Goal: Task Accomplishment & Management: Use online tool/utility

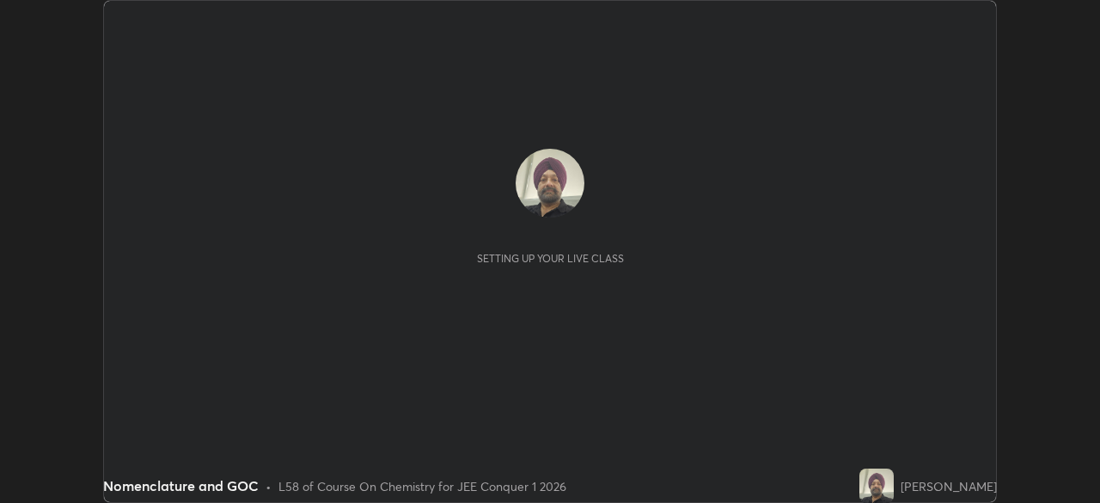
scroll to position [503, 1099]
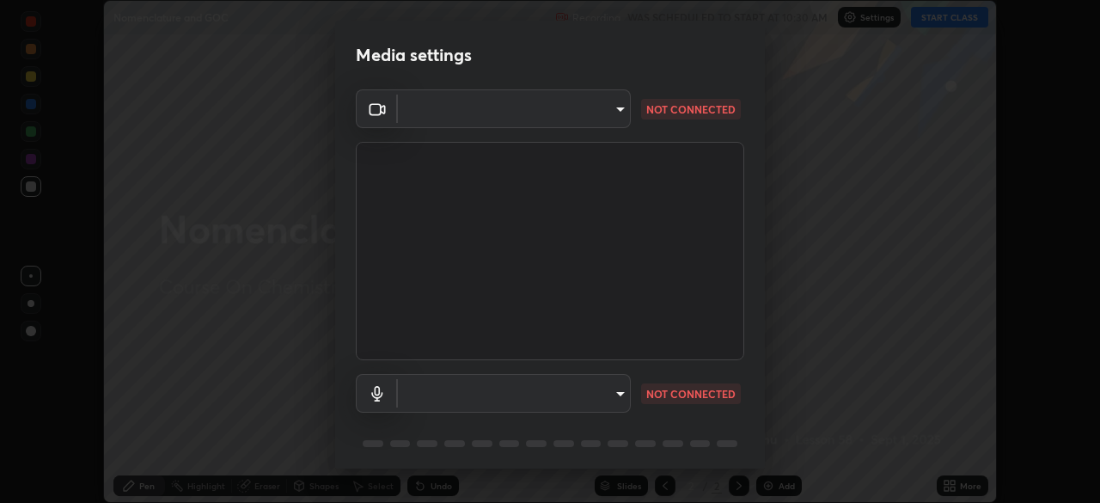
type input "30251ce0796c2ee0dc5d2d3dd8c2e2a63244bb54eceb0ee1850135d5fd661110"
type input "124c78c221627933d2c50a39b91ddd266d1070ffba9e3ebedd1e58af8de33bc5"
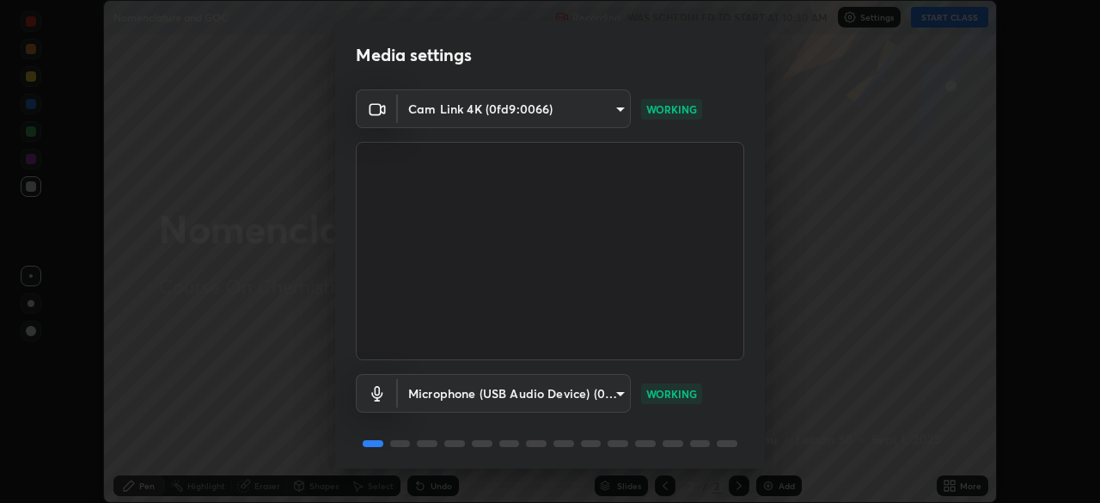
scroll to position [61, 0]
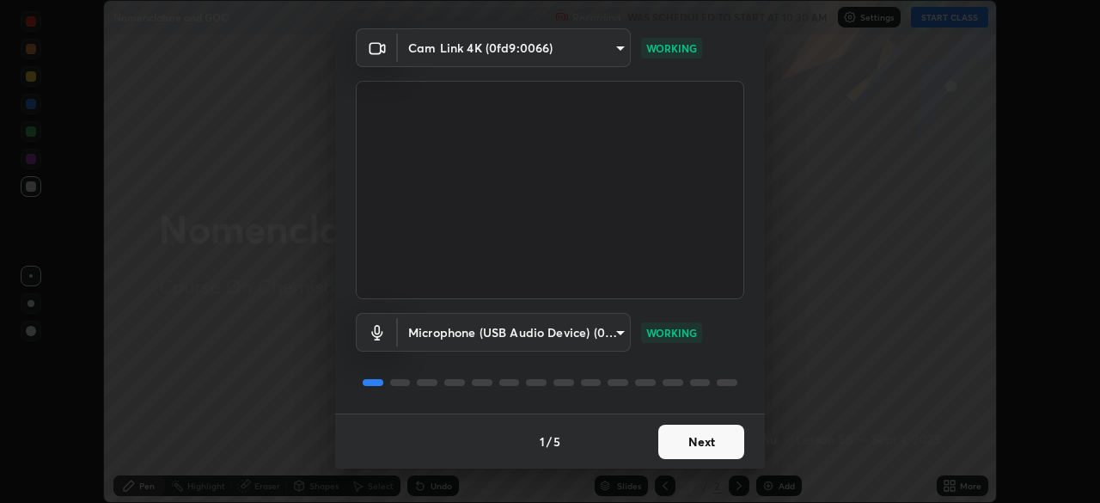
click at [689, 443] on button "Next" at bounding box center [701, 442] width 86 height 34
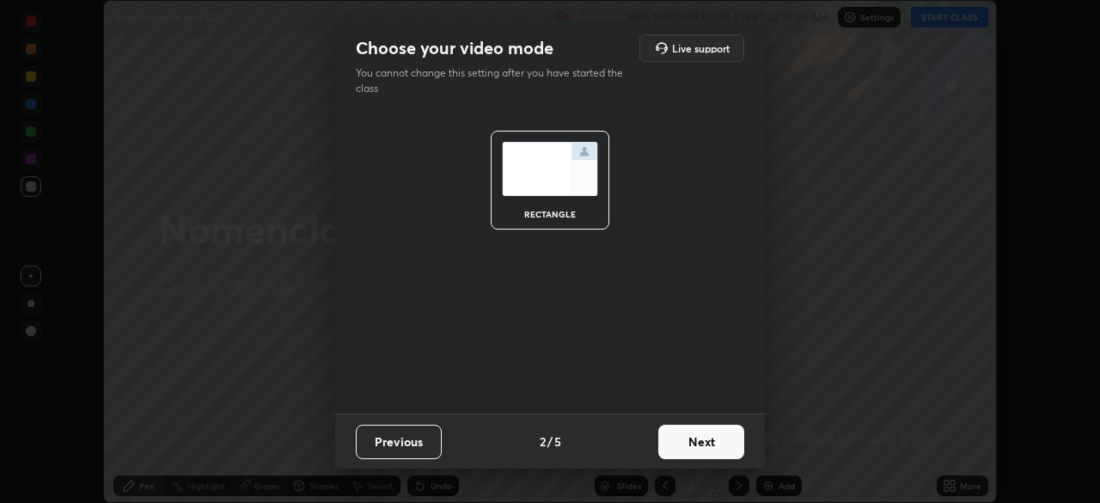
scroll to position [0, 0]
click at [688, 443] on button "Next" at bounding box center [701, 442] width 86 height 34
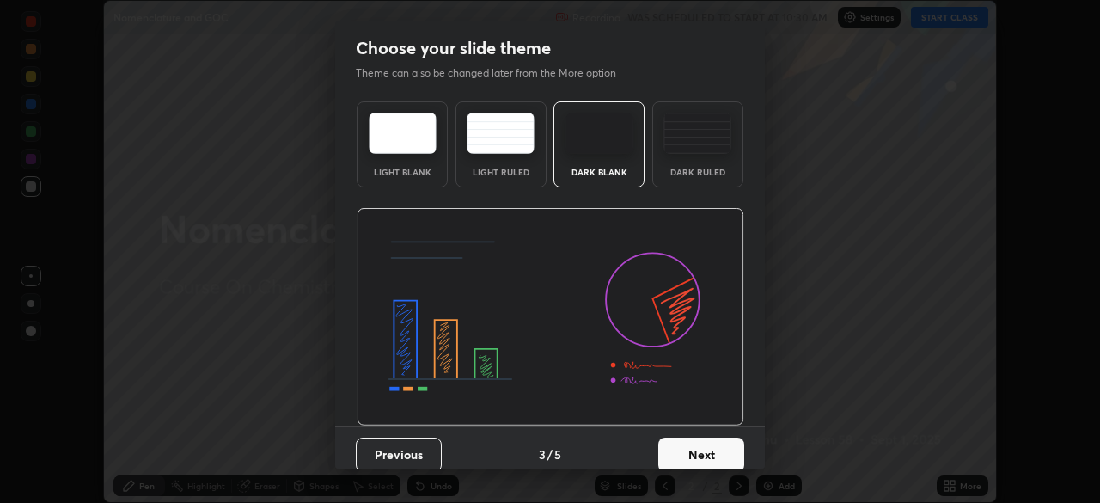
click at [689, 454] on button "Next" at bounding box center [701, 455] width 86 height 34
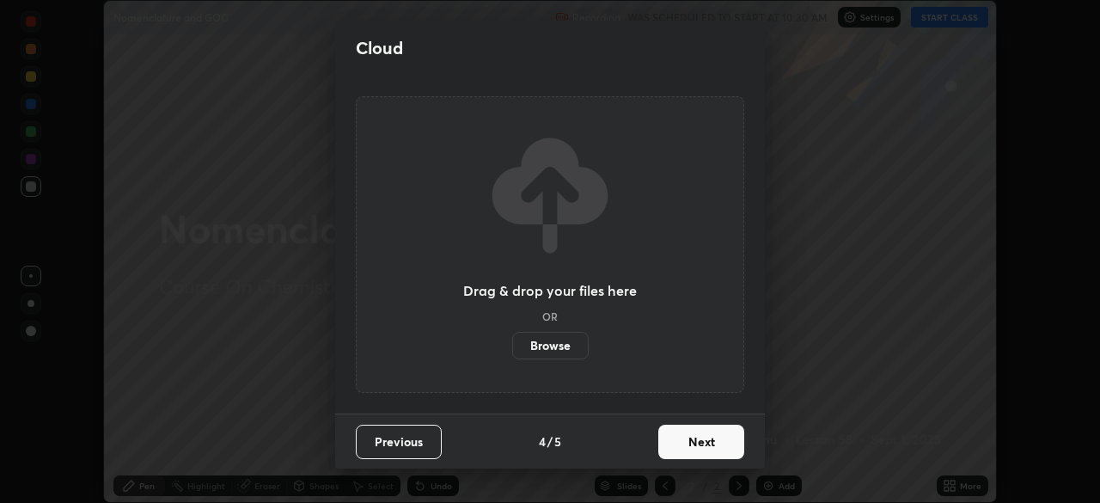
click at [688, 444] on button "Next" at bounding box center [701, 442] width 86 height 34
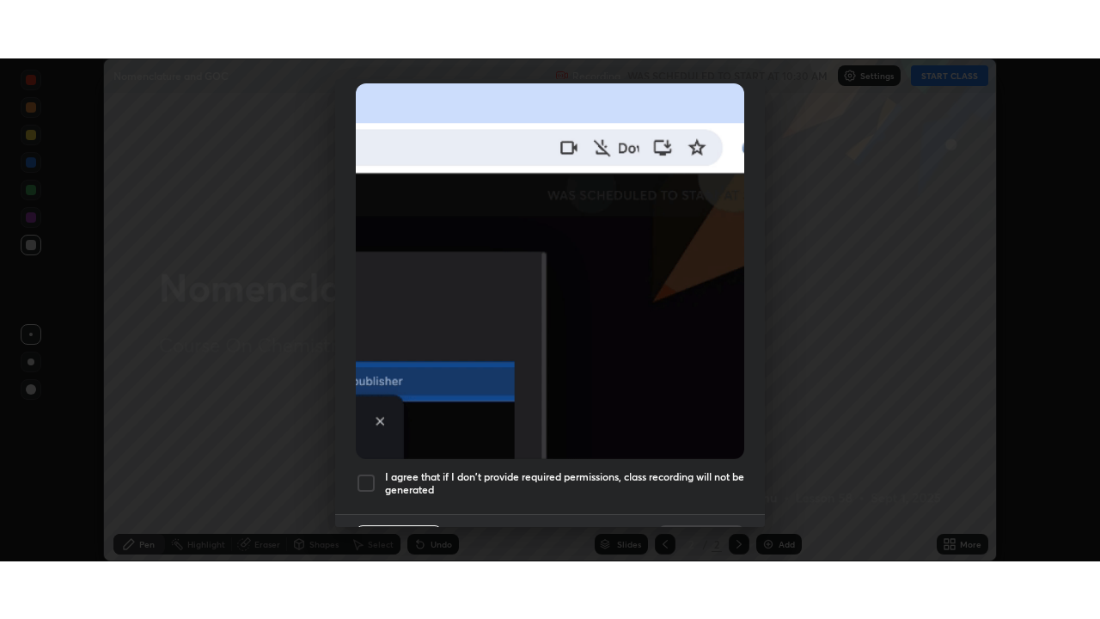
scroll to position [412, 0]
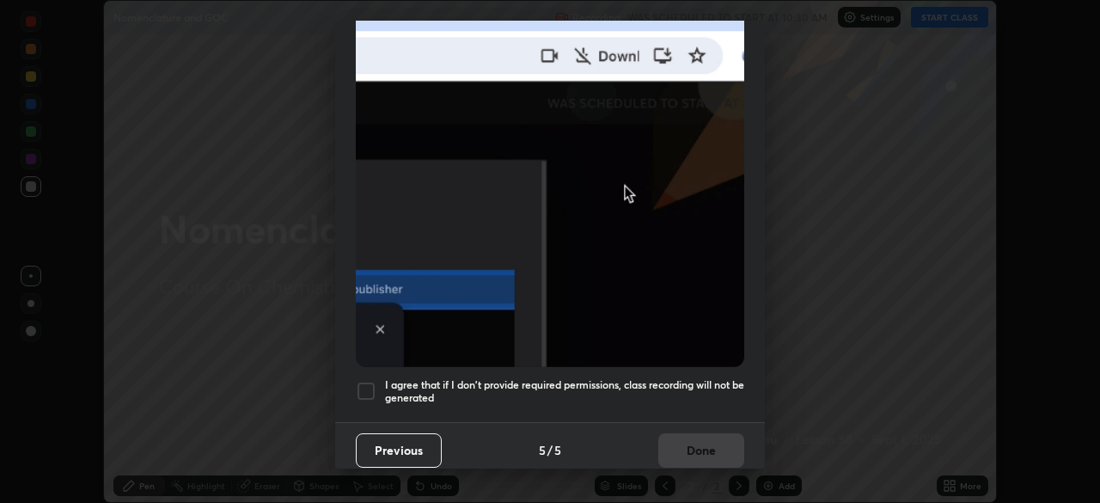
click at [372, 387] on div at bounding box center [366, 391] width 21 height 21
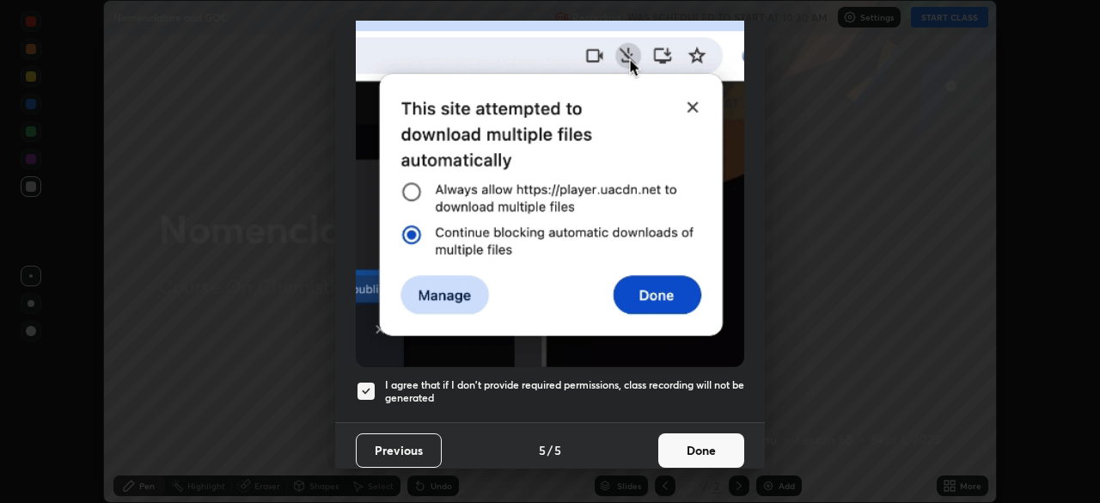
click at [704, 444] on button "Done" at bounding box center [701, 450] width 86 height 34
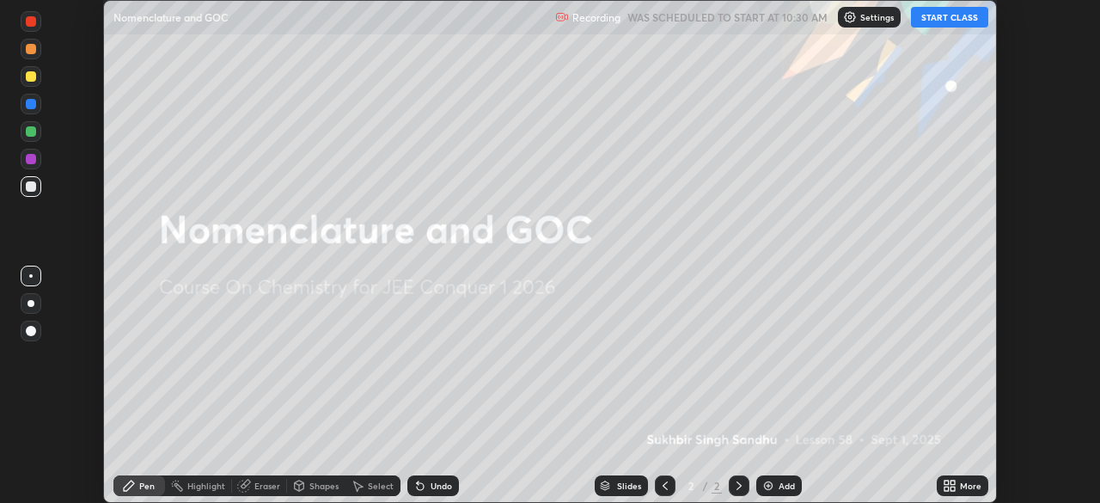
click at [781, 485] on div "Add" at bounding box center [787, 485] width 16 height 9
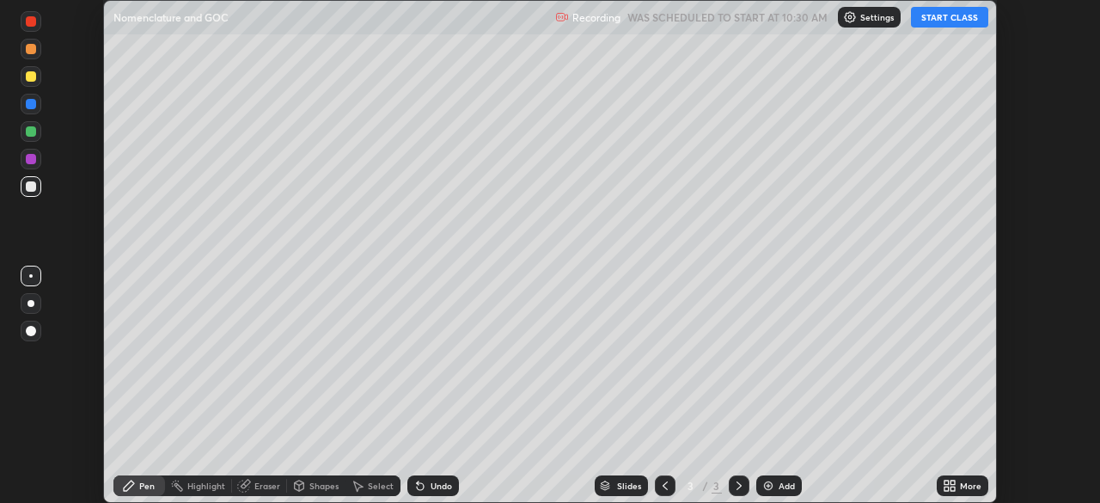
click at [946, 484] on icon at bounding box center [947, 483] width 4 height 4
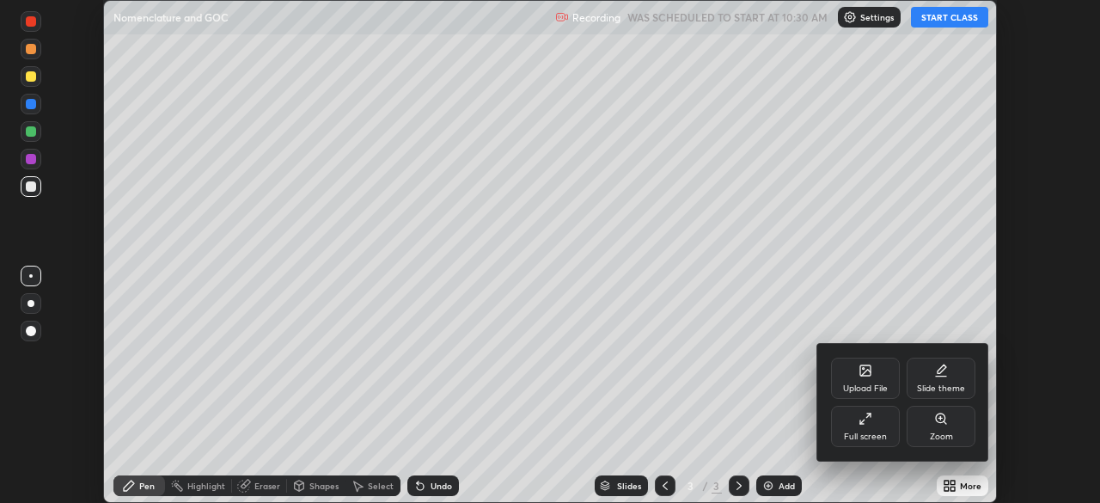
click at [881, 422] on div "Full screen" at bounding box center [865, 426] width 69 height 41
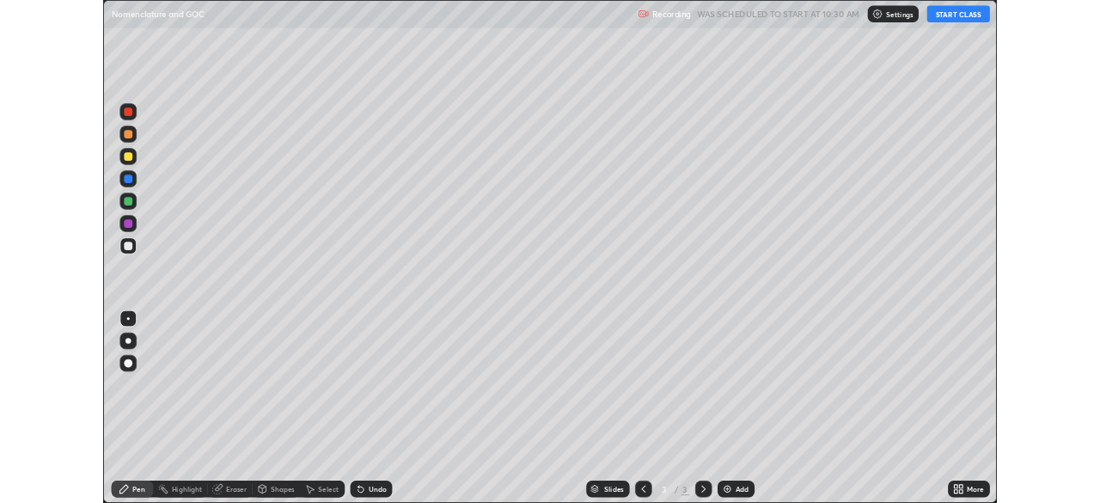
scroll to position [619, 1100]
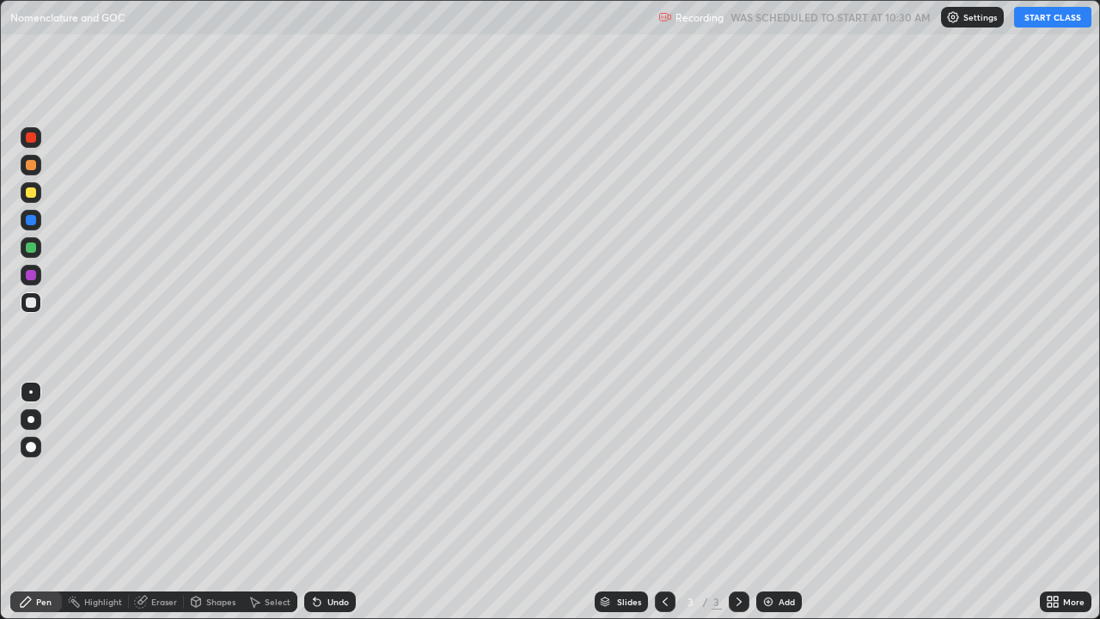
click at [1054, 20] on button "START CLASS" at bounding box center [1052, 17] width 77 height 21
click at [328, 502] on div "Undo" at bounding box center [338, 601] width 21 height 9
click at [762, 502] on div "Add" at bounding box center [779, 601] width 46 height 21
click at [310, 502] on icon at bounding box center [317, 602] width 14 height 14
click at [344, 502] on div "Undo" at bounding box center [338, 601] width 21 height 9
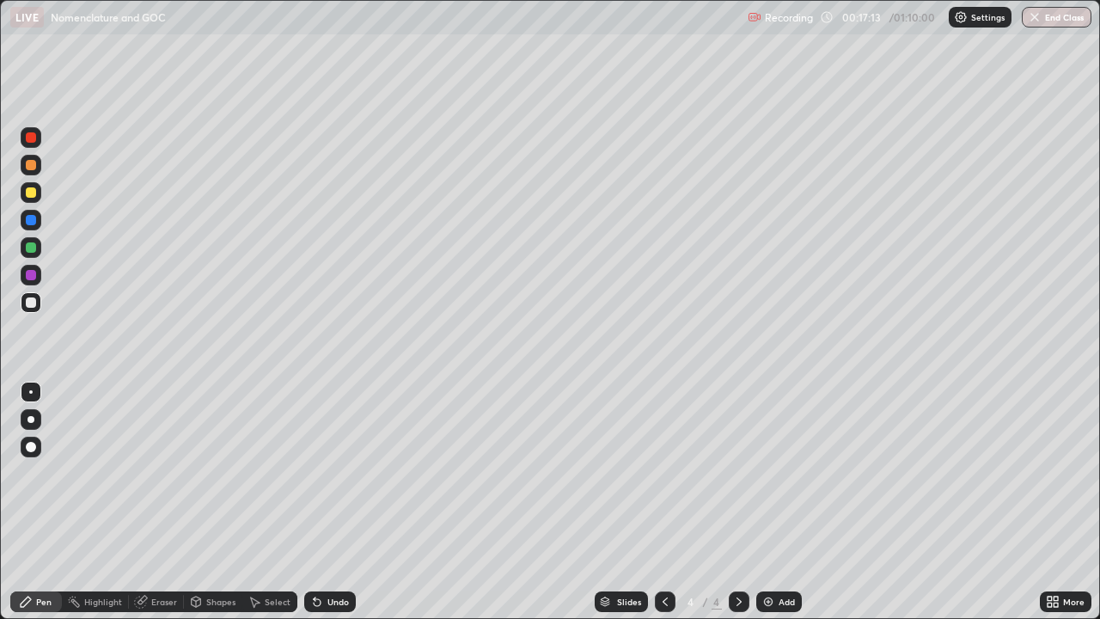
click at [769, 502] on img at bounding box center [769, 602] width 14 height 14
click at [665, 502] on icon at bounding box center [665, 601] width 5 height 9
click at [774, 502] on div "Add" at bounding box center [779, 601] width 46 height 21
click at [664, 502] on icon at bounding box center [665, 602] width 14 height 14
click at [737, 502] on icon at bounding box center [739, 602] width 14 height 14
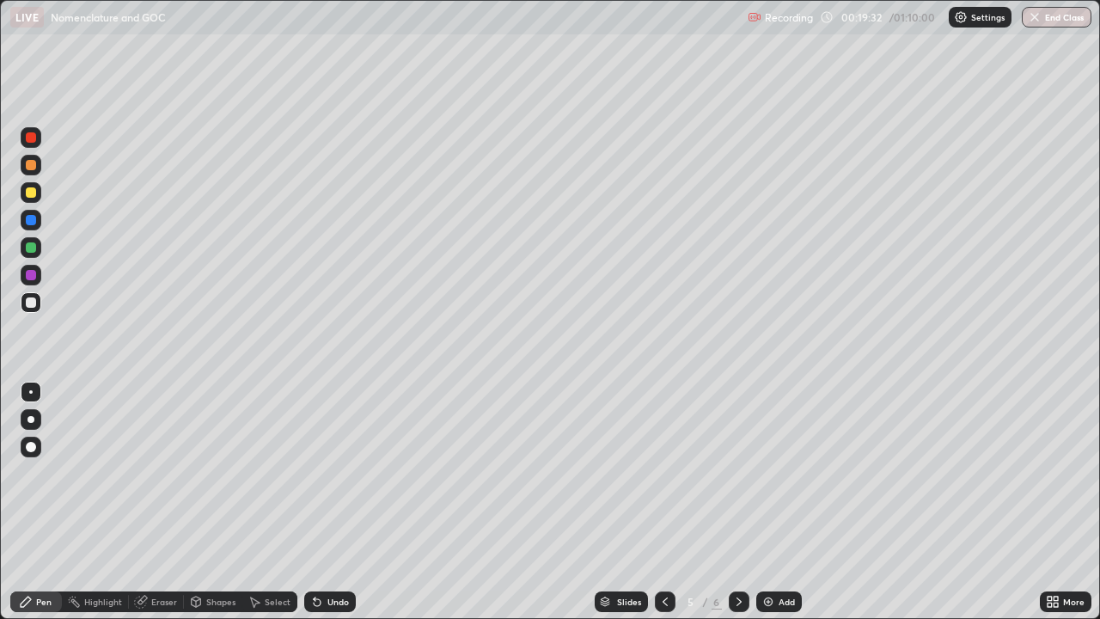
click at [28, 193] on div at bounding box center [31, 192] width 10 height 10
click at [28, 303] on div at bounding box center [31, 302] width 10 height 10
click at [781, 502] on div "Add" at bounding box center [779, 601] width 46 height 21
click at [158, 502] on div "Eraser" at bounding box center [164, 601] width 26 height 9
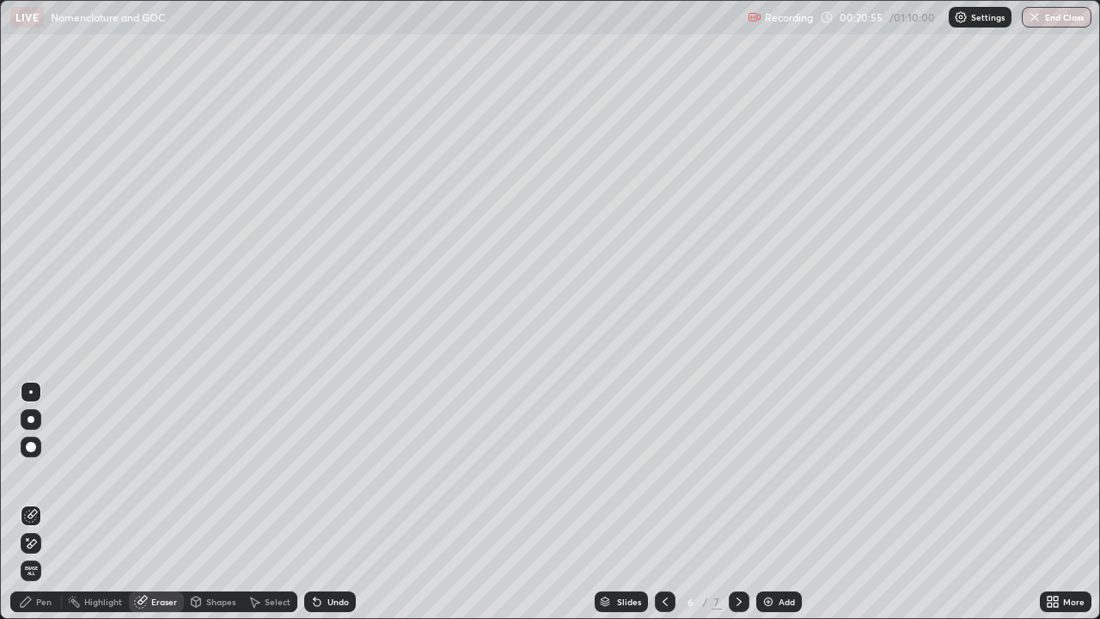
click at [45, 502] on div "Pen" at bounding box center [43, 601] width 15 height 9
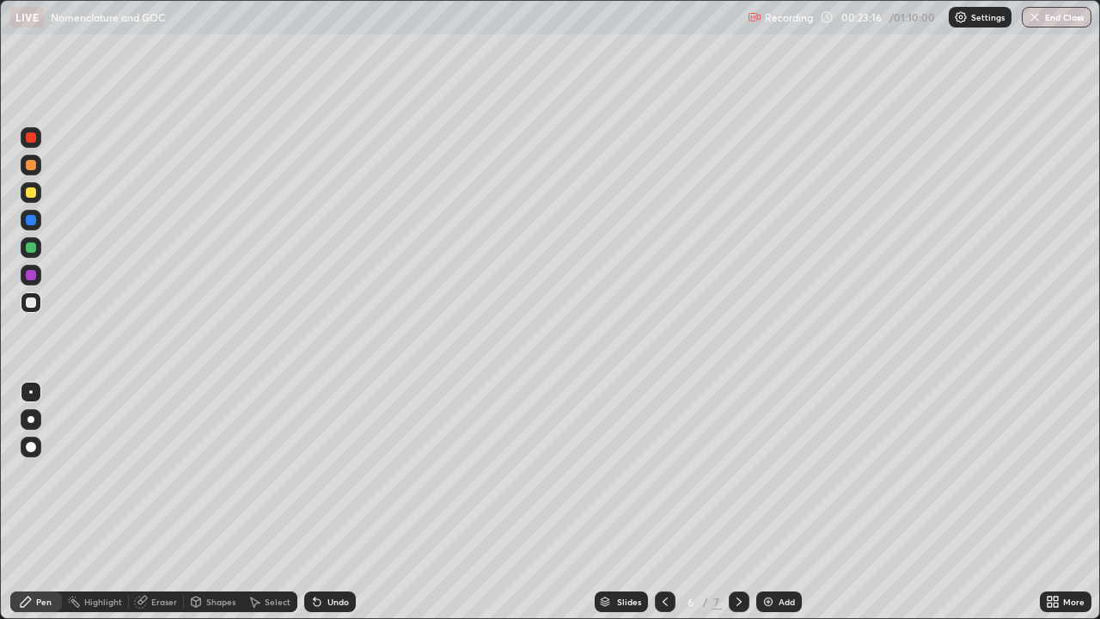
click at [337, 502] on div "Undo" at bounding box center [338, 601] width 21 height 9
click at [331, 502] on div "Undo" at bounding box center [338, 601] width 21 height 9
click at [783, 502] on div "Add" at bounding box center [787, 601] width 16 height 9
click at [29, 193] on div at bounding box center [31, 192] width 10 height 10
click at [770, 502] on img at bounding box center [769, 602] width 14 height 14
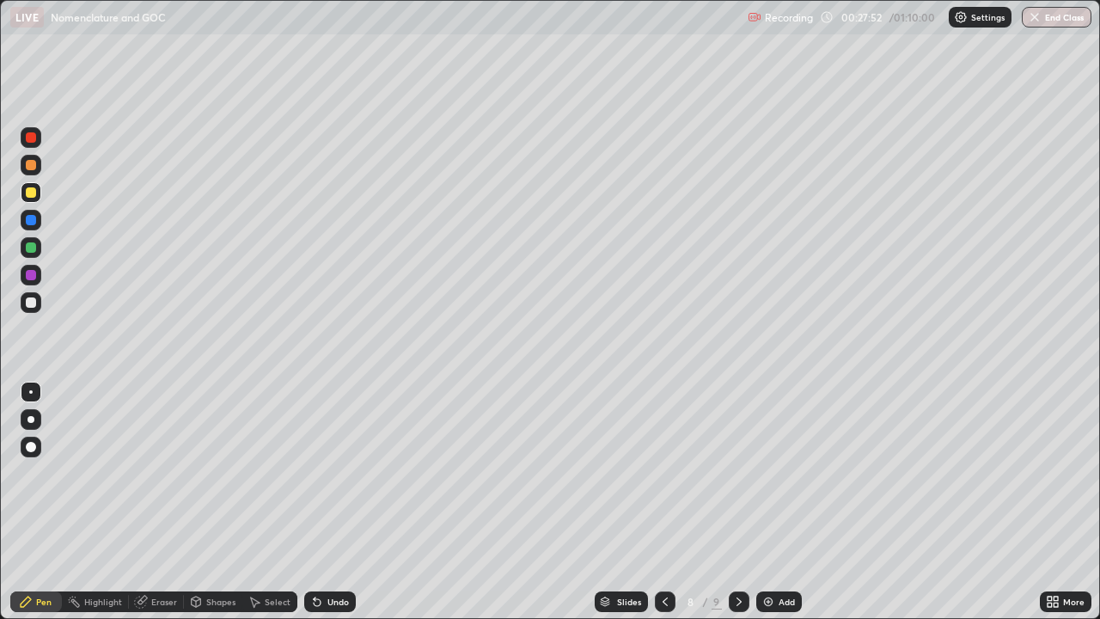
click at [34, 303] on div at bounding box center [31, 302] width 10 height 10
click at [30, 187] on div at bounding box center [31, 192] width 10 height 10
click at [34, 303] on div at bounding box center [31, 302] width 10 height 10
click at [737, 502] on icon at bounding box center [739, 602] width 14 height 14
click at [346, 502] on div "Undo" at bounding box center [338, 601] width 21 height 9
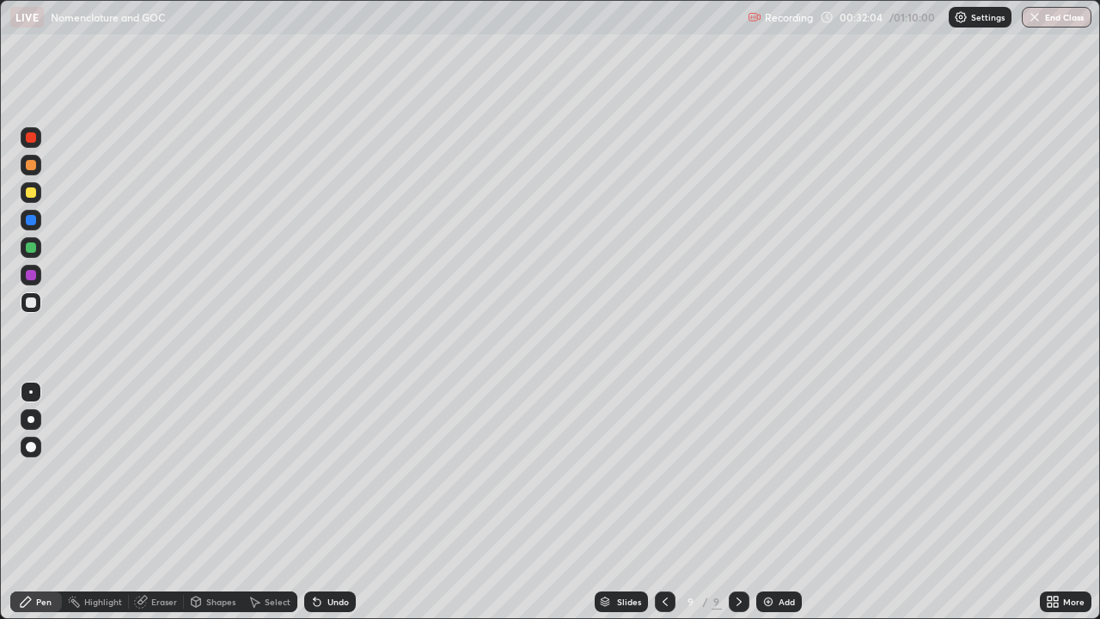
click at [346, 502] on div "Undo" at bounding box center [338, 601] width 21 height 9
click at [342, 502] on div "Undo" at bounding box center [338, 601] width 21 height 9
click at [779, 502] on div "Add" at bounding box center [787, 601] width 16 height 9
click at [771, 502] on img at bounding box center [769, 602] width 14 height 14
click at [339, 502] on div "Undo" at bounding box center [338, 601] width 21 height 9
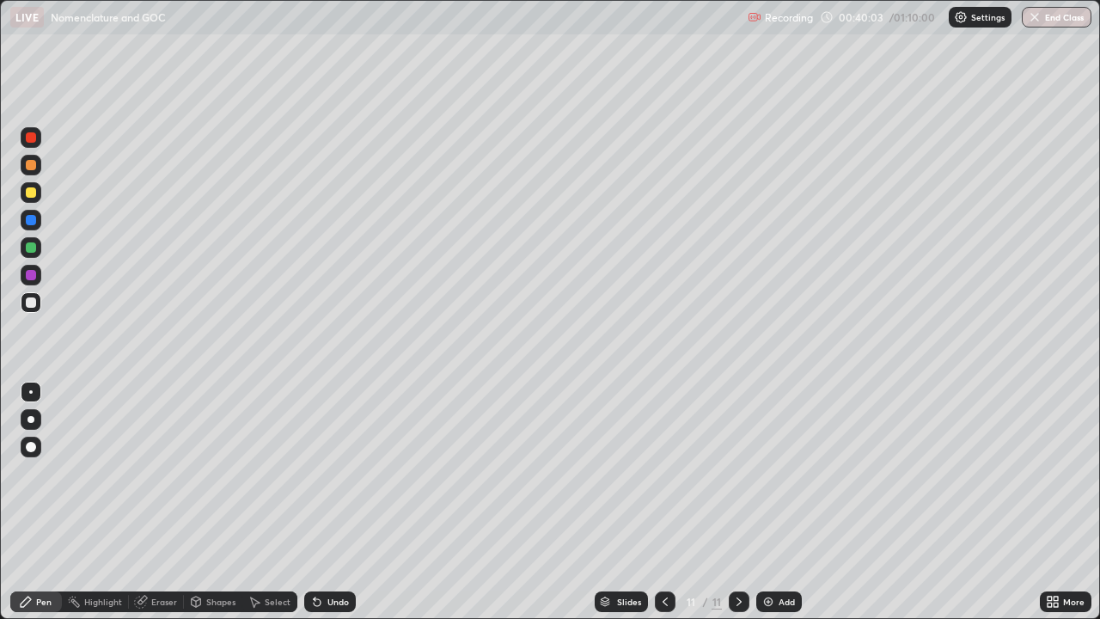
click at [337, 502] on div "Undo" at bounding box center [338, 601] width 21 height 9
click at [324, 502] on div "Undo" at bounding box center [330, 601] width 52 height 21
click at [333, 502] on div "Undo" at bounding box center [338, 601] width 21 height 9
click at [781, 502] on div "Add" at bounding box center [787, 601] width 16 height 9
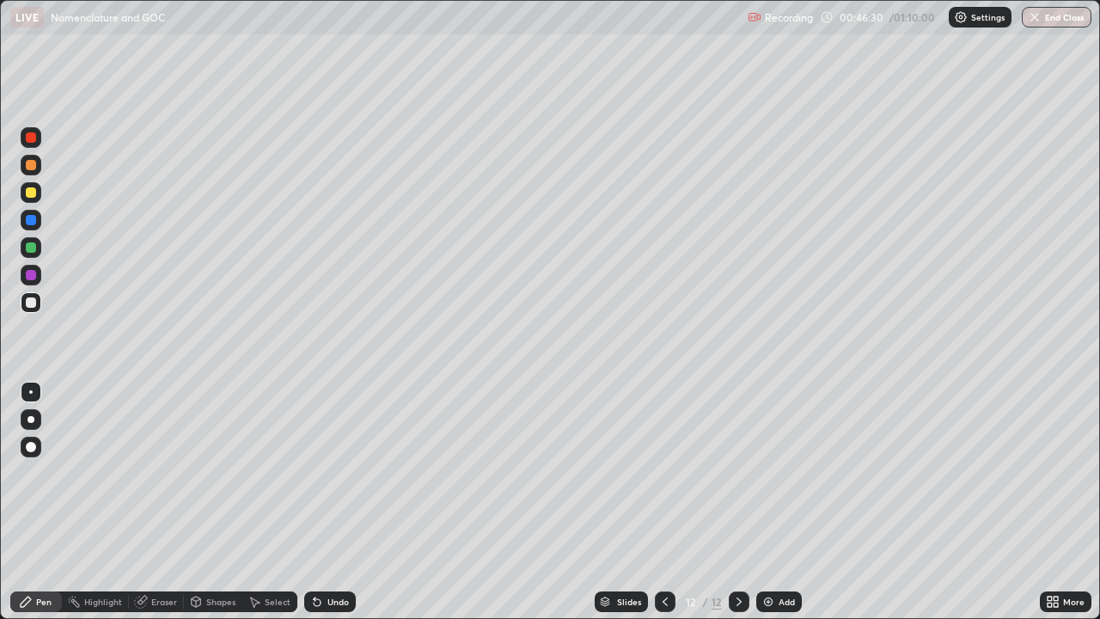
click at [776, 502] on div "Add" at bounding box center [779, 601] width 46 height 21
click at [328, 502] on div "Undo" at bounding box center [338, 601] width 21 height 9
click at [770, 502] on img at bounding box center [769, 602] width 14 height 14
click at [348, 502] on div "Undo" at bounding box center [330, 601] width 52 height 21
click at [341, 502] on div "Undo" at bounding box center [338, 601] width 21 height 9
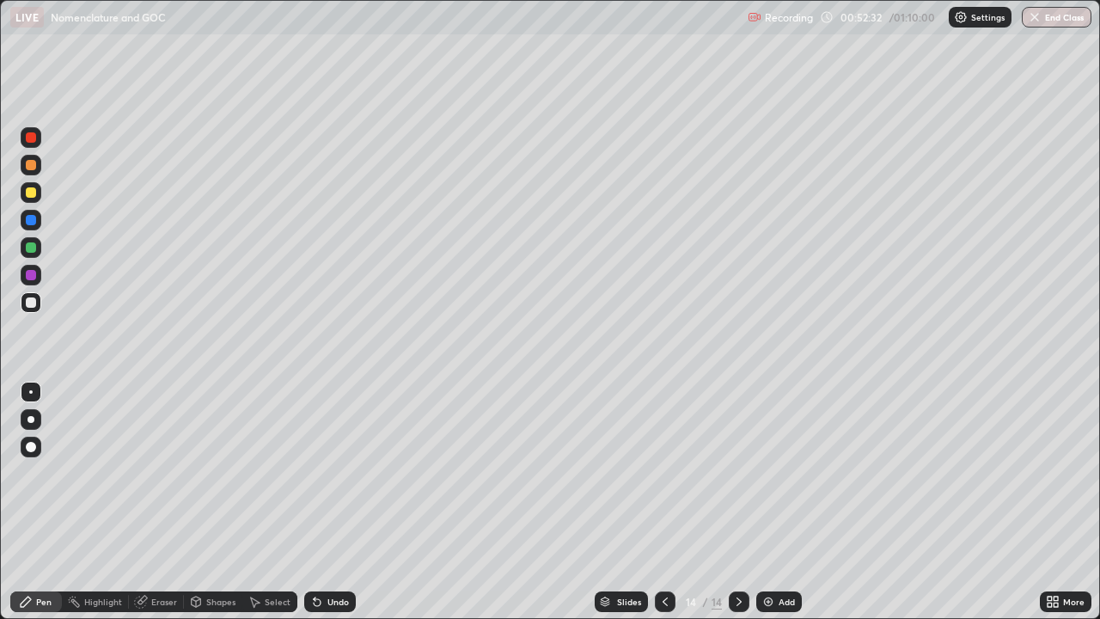
click at [783, 502] on div "Add" at bounding box center [787, 601] width 16 height 9
click at [769, 502] on div "Add" at bounding box center [779, 601] width 46 height 21
click at [334, 502] on div "Undo" at bounding box center [338, 601] width 21 height 9
click at [345, 502] on div "Undo" at bounding box center [338, 601] width 21 height 9
click at [340, 502] on div "Undo" at bounding box center [338, 601] width 21 height 9
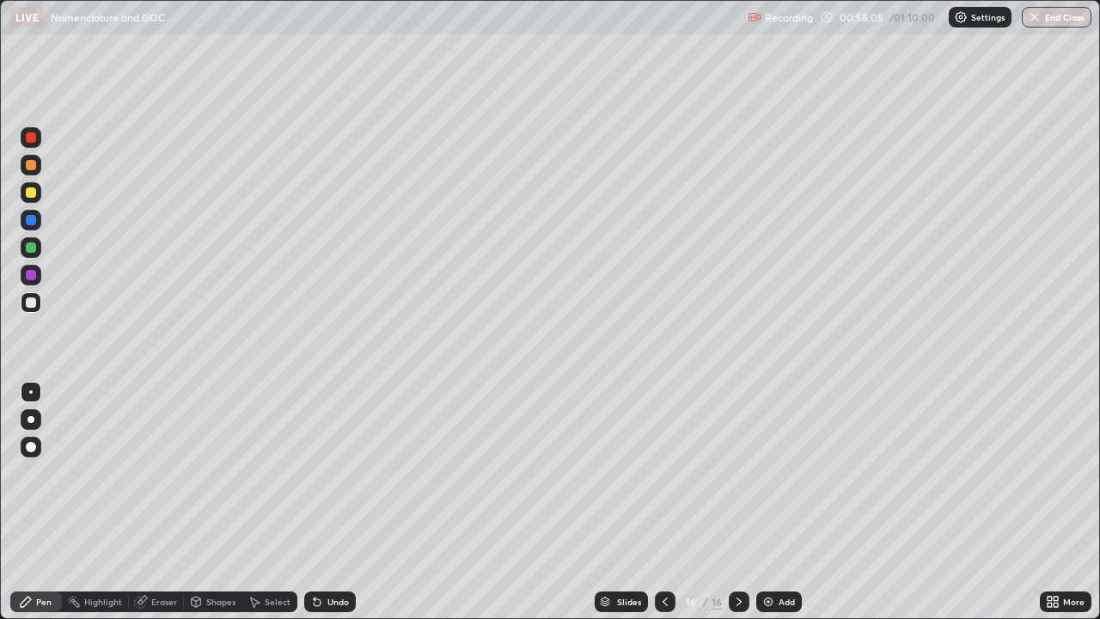
click at [737, 502] on icon at bounding box center [739, 601] width 5 height 9
click at [773, 502] on img at bounding box center [769, 602] width 14 height 14
click at [30, 193] on div at bounding box center [31, 192] width 10 height 10
click at [318, 502] on icon at bounding box center [317, 602] width 7 height 7
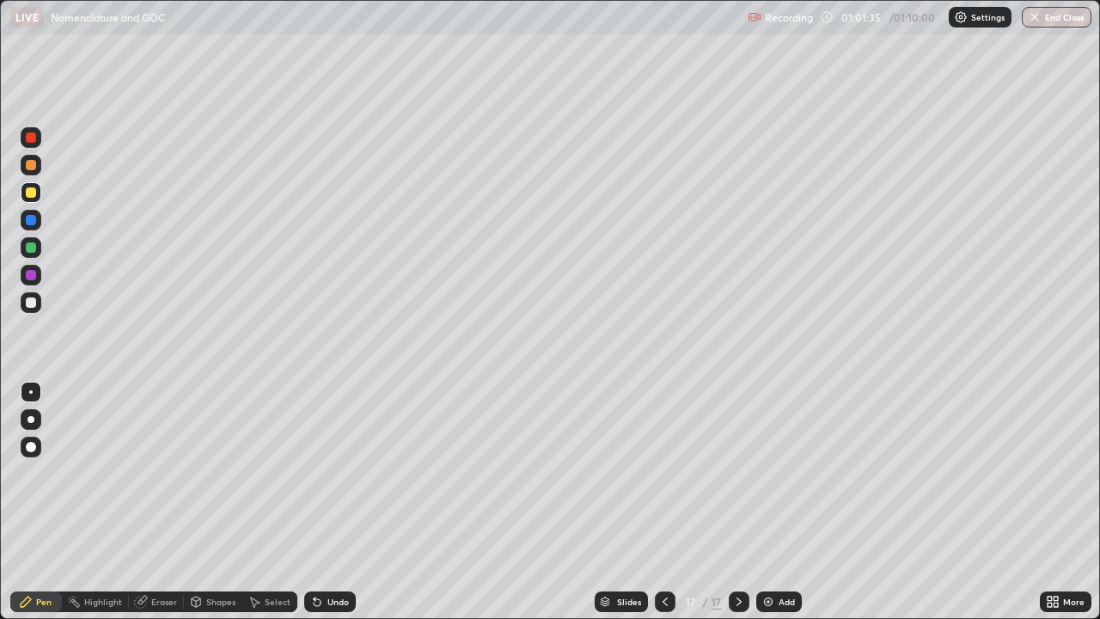
click at [28, 247] on div at bounding box center [31, 247] width 10 height 10
click at [27, 193] on div at bounding box center [31, 192] width 10 height 10
click at [31, 309] on div at bounding box center [31, 302] width 21 height 21
click at [738, 502] on icon at bounding box center [739, 601] width 5 height 9
click at [776, 502] on div "Add" at bounding box center [779, 601] width 46 height 21
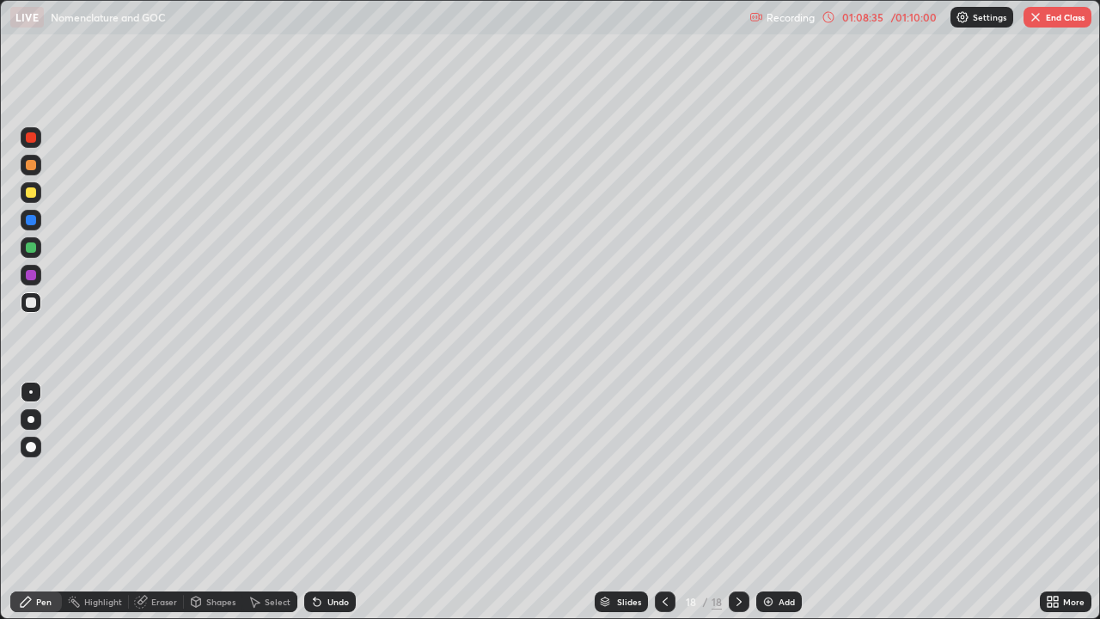
click at [1035, 18] on img "button" at bounding box center [1036, 17] width 14 height 14
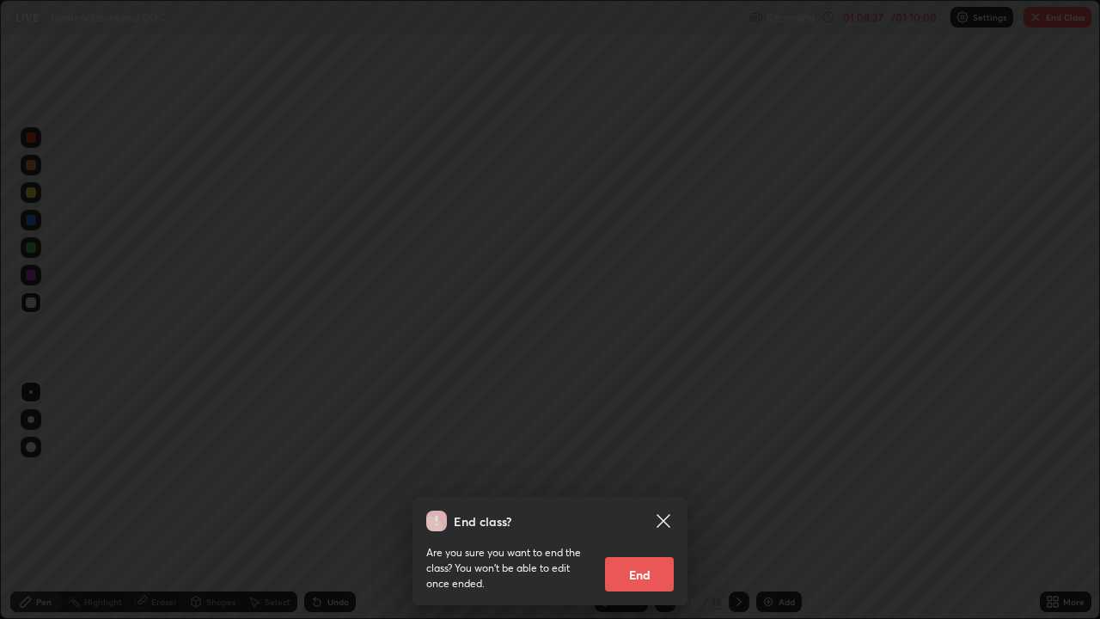
click at [645, 502] on button "End" at bounding box center [639, 574] width 69 height 34
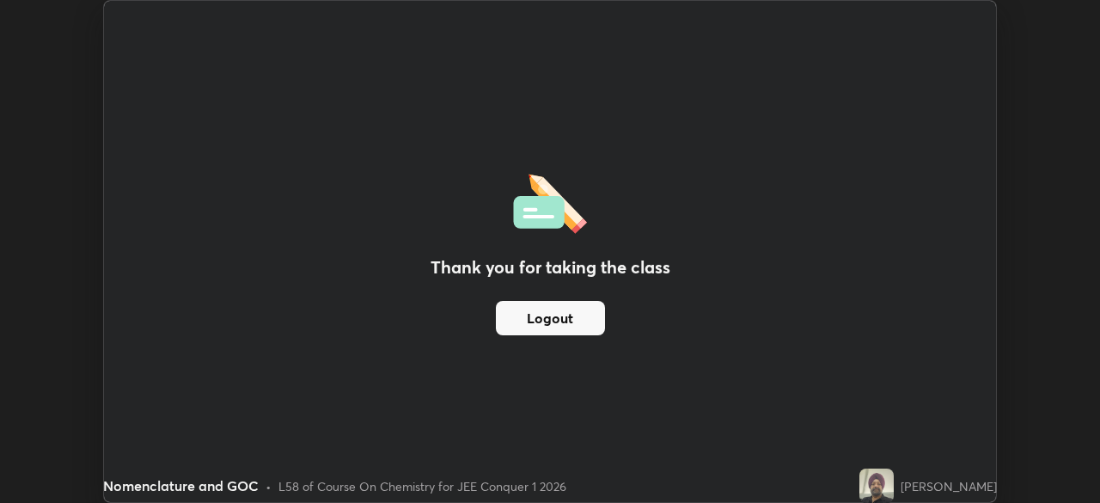
scroll to position [85461, 84864]
